Goal: Task Accomplishment & Management: Use online tool/utility

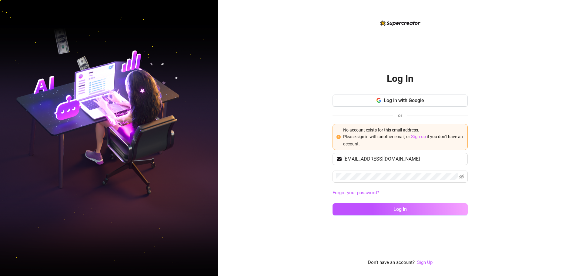
click at [418, 136] on link "Sign up" at bounding box center [418, 136] width 15 height 5
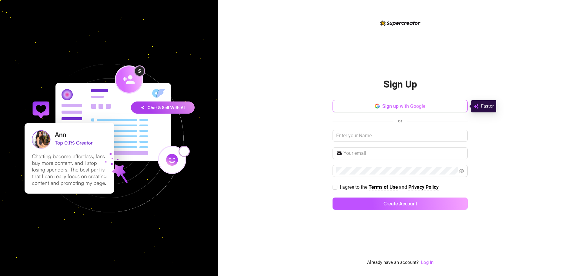
click at [401, 106] on span "Sign up with Google" at bounding box center [403, 106] width 43 height 6
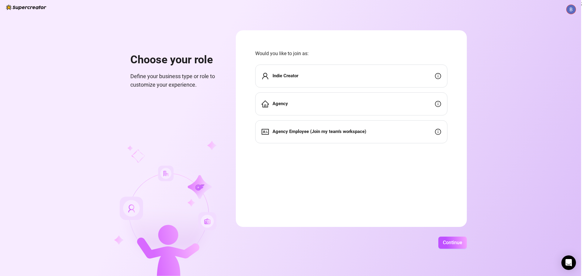
click at [294, 82] on div "Indie Creator" at bounding box center [351, 76] width 192 height 23
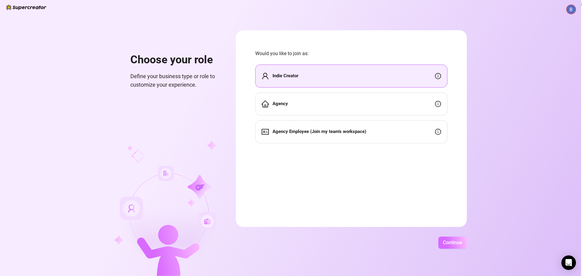
click at [456, 245] on span "Continue" at bounding box center [452, 243] width 19 height 6
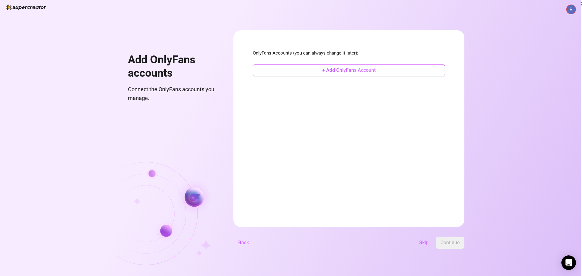
click at [304, 71] on button "+ Add OnlyFans Account" at bounding box center [349, 70] width 192 height 12
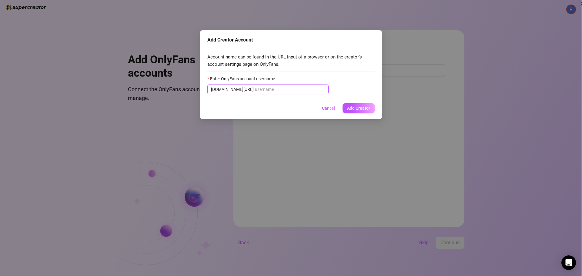
paste input "exaltada"
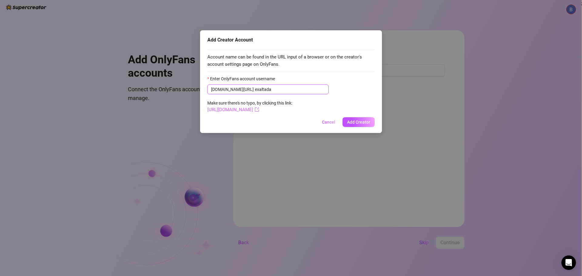
type input "exaltada"
click at [360, 124] on span "Add Creator" at bounding box center [358, 122] width 23 height 5
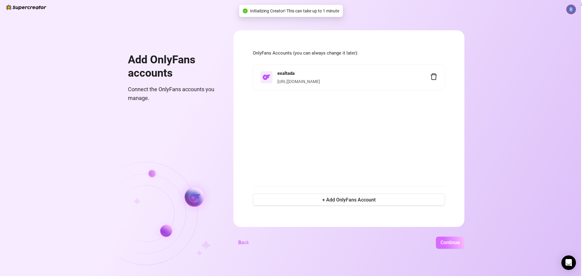
click at [446, 240] on button "Continue" at bounding box center [450, 243] width 29 height 12
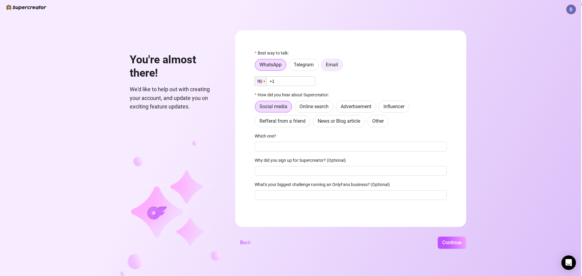
drag, startPoint x: 329, startPoint y: 65, endPoint x: 327, endPoint y: 70, distance: 5.0
click at [329, 65] on span "Email" at bounding box center [332, 65] width 12 height 6
click at [323, 66] on input "Email" at bounding box center [323, 66] width 0 height 0
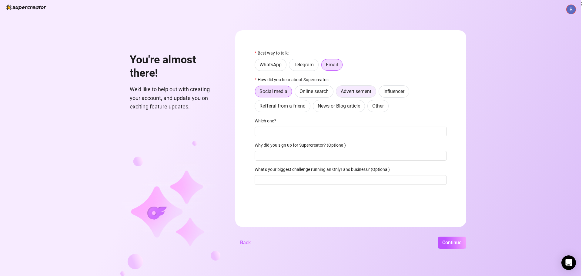
click at [360, 96] on label "Advertisement" at bounding box center [356, 92] width 40 height 12
click at [338, 93] on input "Advertisement" at bounding box center [338, 93] width 0 height 0
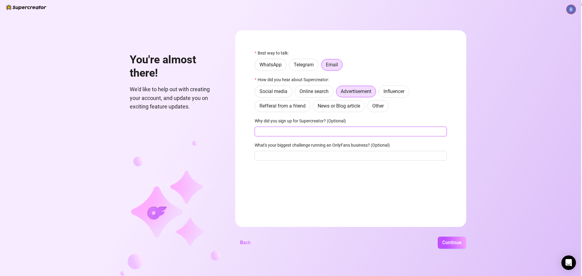
click at [314, 135] on input "Why did you sign up for Supercreator? (Optional)" at bounding box center [351, 132] width 192 height 10
click at [456, 247] on button "Continue" at bounding box center [452, 243] width 29 height 12
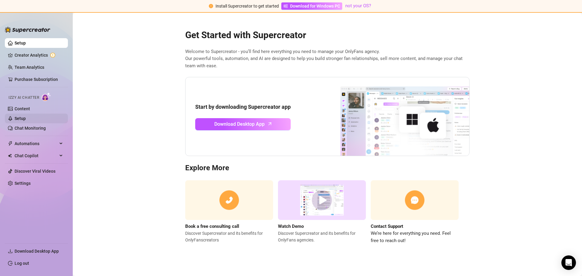
click at [24, 116] on link "Setup" at bounding box center [20, 118] width 11 height 5
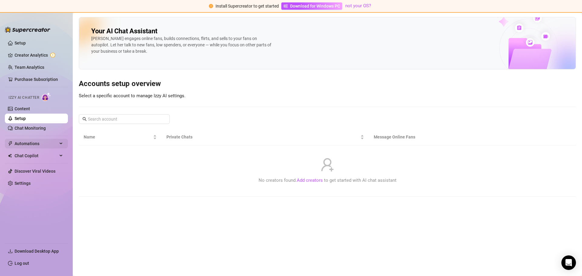
click at [32, 143] on span "Automations" at bounding box center [36, 144] width 43 height 10
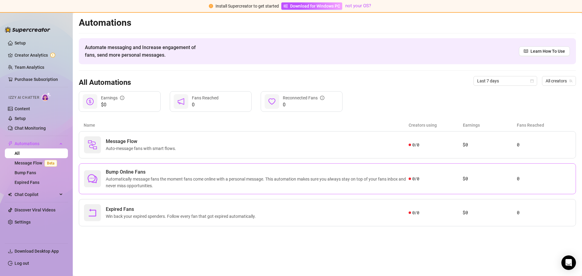
click at [122, 178] on span "Automatically message fans the moment fans come online with a personal message.…" at bounding box center [257, 182] width 303 height 13
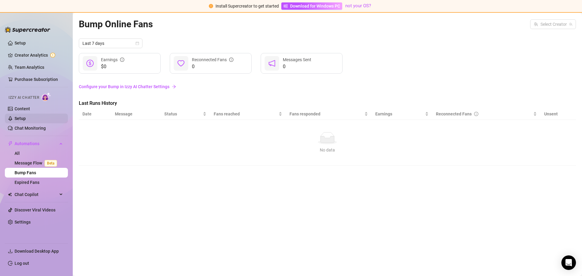
click at [20, 117] on link "Setup" at bounding box center [20, 118] width 11 height 5
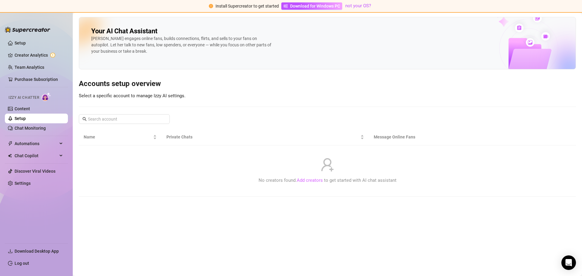
click at [319, 182] on link "Add creators" at bounding box center [310, 180] width 26 height 5
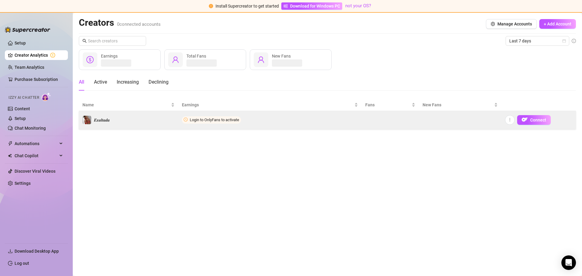
click at [243, 124] on td "Login to OnlyFans to activate" at bounding box center [269, 120] width 183 height 18
click at [539, 117] on button "Connect" at bounding box center [534, 120] width 34 height 10
